Goal: Task Accomplishment & Management: Manage account settings

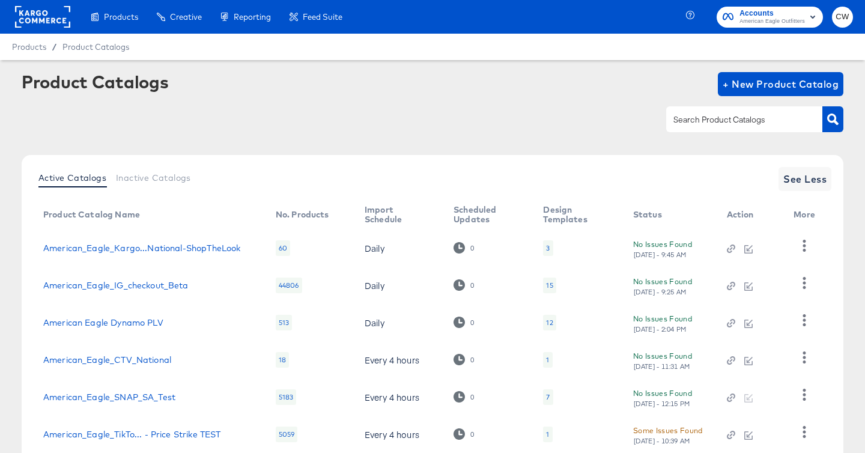
click at [761, 11] on span "Accounts" at bounding box center [772, 13] width 65 height 13
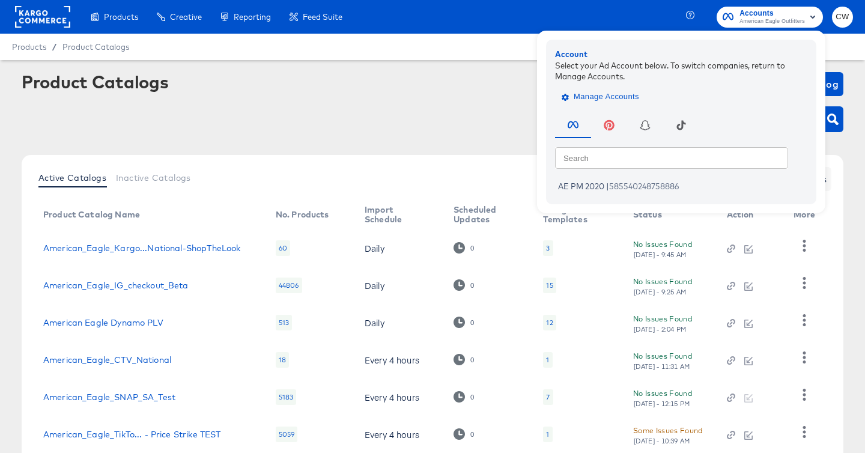
click at [620, 99] on span "Manage Accounts" at bounding box center [601, 97] width 75 height 14
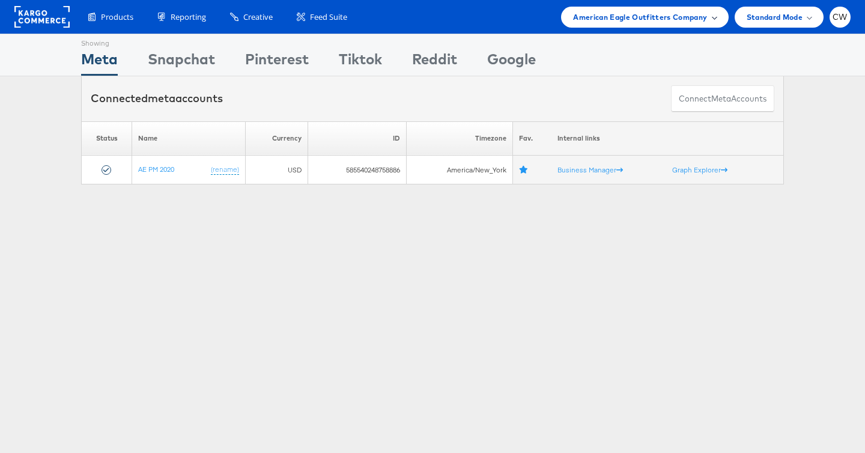
click at [577, 19] on span "American Eagle Outfitters Company" at bounding box center [640, 17] width 134 height 13
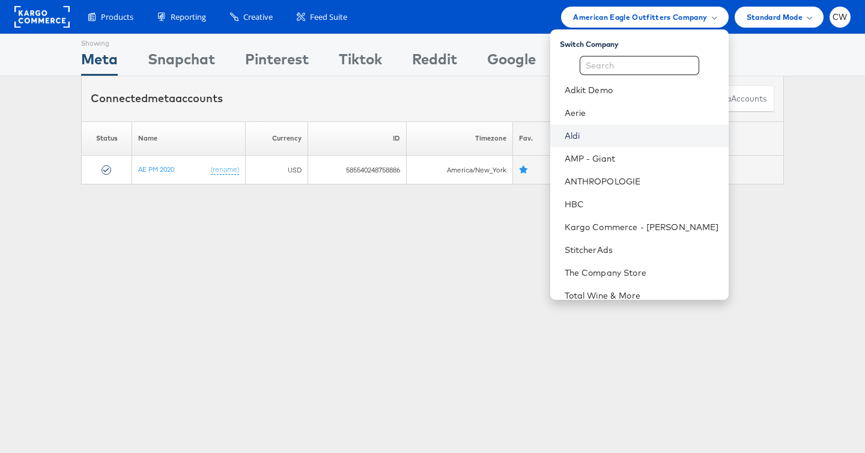
click at [600, 133] on link "Aldi" at bounding box center [642, 136] width 154 height 12
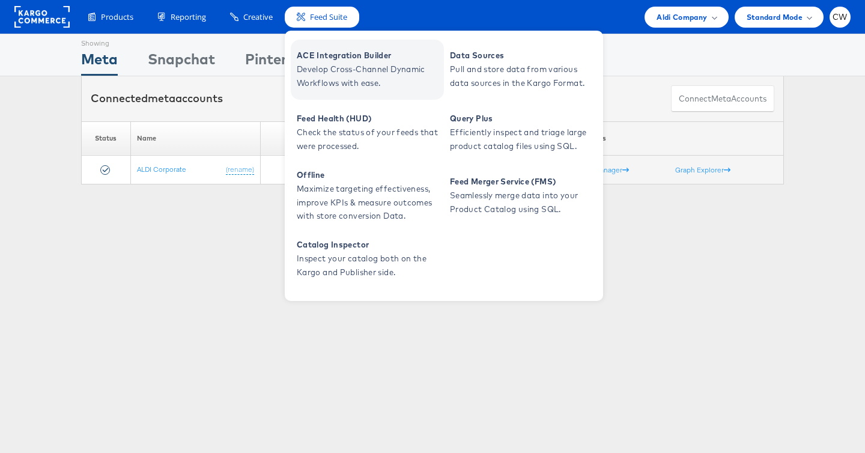
click at [363, 62] on span "Develop Cross-Channel Dynamic Workflows with ease." at bounding box center [369, 76] width 144 height 28
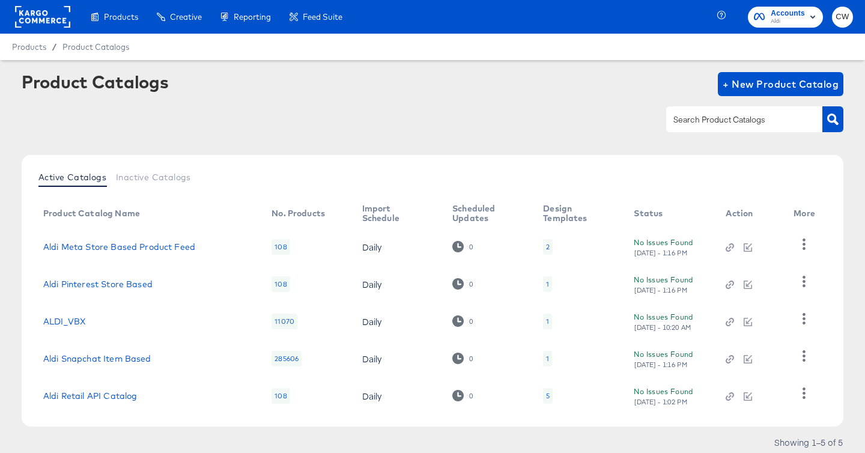
scroll to position [40, 0]
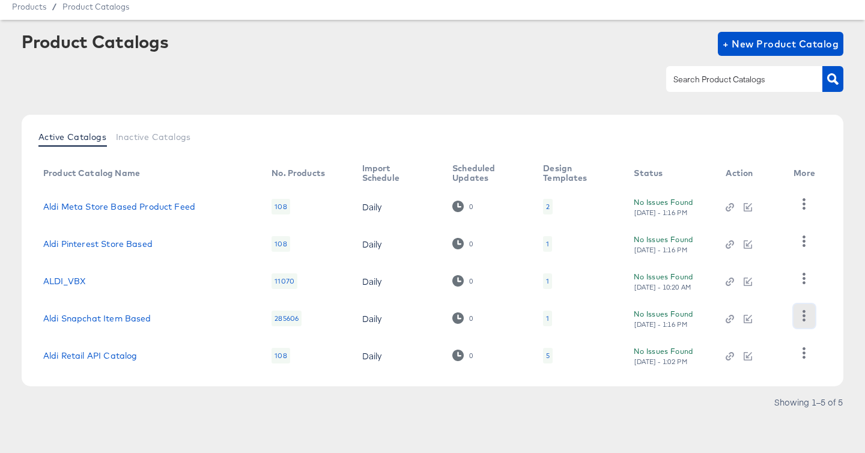
click at [805, 312] on icon "button" at bounding box center [804, 315] width 3 height 11
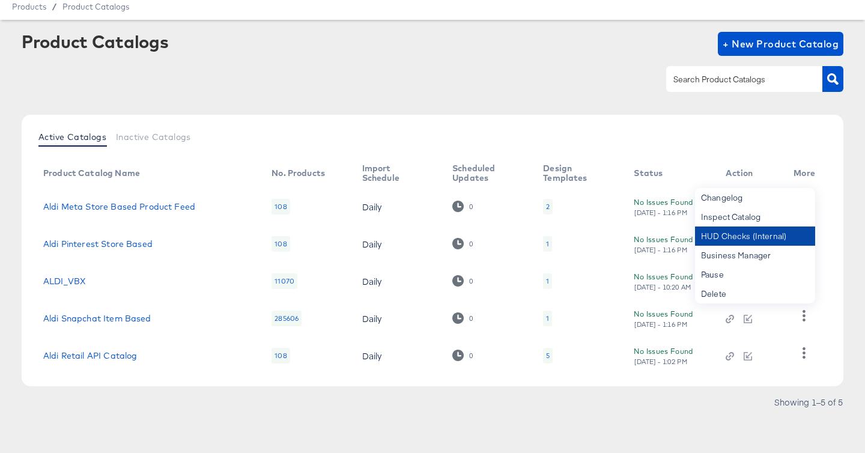
click at [754, 239] on div "HUD Checks (Internal)" at bounding box center [755, 236] width 120 height 19
